Goal: Information Seeking & Learning: Check status

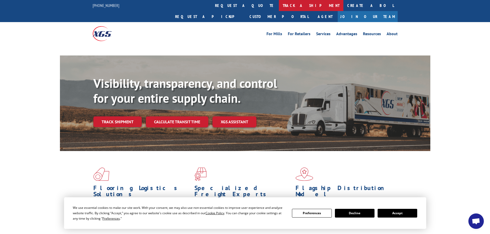
click at [279, 6] on link "track a shipment" at bounding box center [311, 5] width 65 height 11
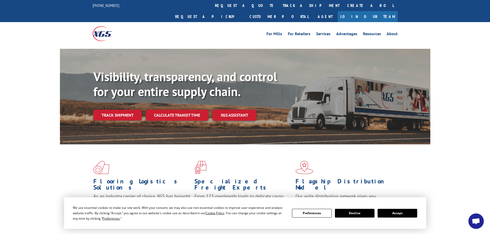
click at [407, 211] on button "Accept" at bounding box center [398, 213] width 40 height 9
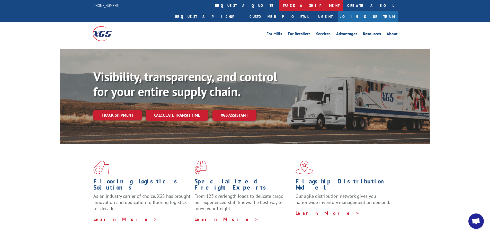
click at [279, 5] on link "track a shipment" at bounding box center [311, 5] width 65 height 11
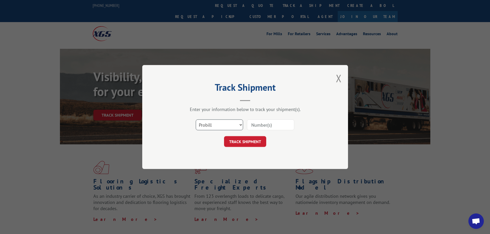
click at [238, 122] on select "Select category... Probill BOL PO" at bounding box center [219, 125] width 47 height 11
select select "bol"
click at [196, 120] on select "Select category... Probill BOL PO" at bounding box center [219, 125] width 47 height 11
click at [267, 124] on input at bounding box center [270, 125] width 47 height 11
paste input "5163354"
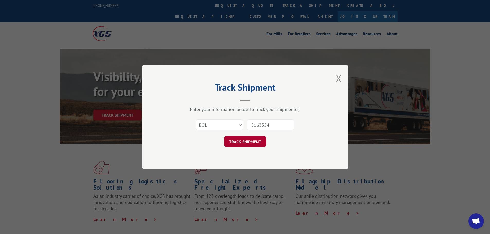
type input "5163354"
click at [256, 143] on button "TRACK SHIPMENT" at bounding box center [245, 141] width 42 height 11
